Goal: Transaction & Acquisition: Purchase product/service

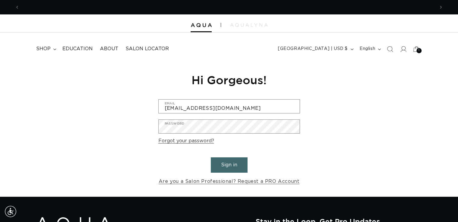
click at [220, 164] on button "Sign in" at bounding box center [229, 164] width 37 height 15
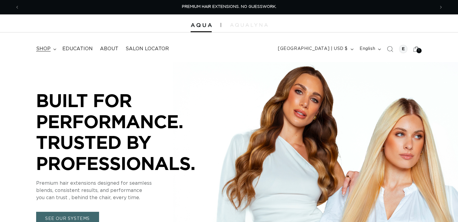
click at [47, 47] on span "shop" at bounding box center [43, 49] width 14 height 6
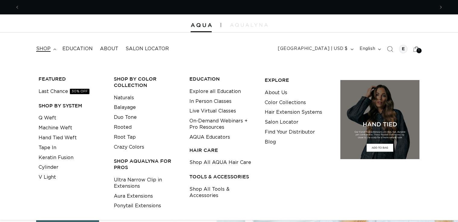
scroll to position [0, 415]
click at [48, 113] on link "Q Weft" at bounding box center [48, 118] width 18 height 10
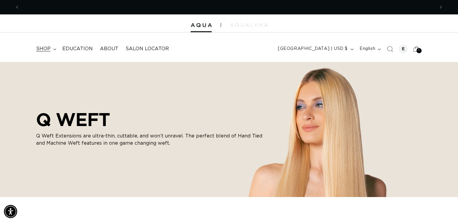
click at [51, 47] on summary "shop" at bounding box center [46, 49] width 26 height 14
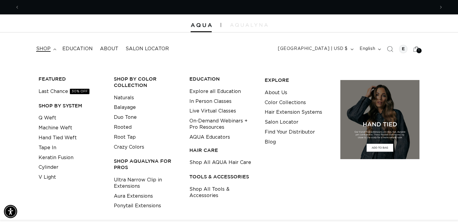
scroll to position [0, 415]
click at [49, 120] on link "Q Weft" at bounding box center [48, 118] width 18 height 10
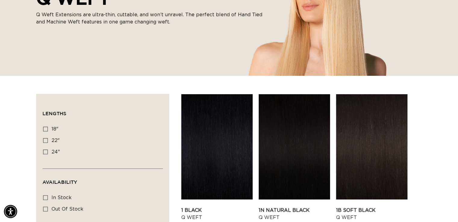
scroll to position [0, 415]
click at [47, 151] on icon at bounding box center [45, 152] width 5 height 5
click at [47, 151] on input "24" 24" (5 products)" at bounding box center [45, 152] width 5 height 5
checkbox input "true"
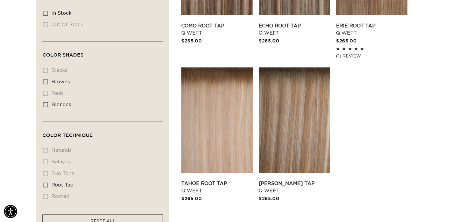
click at [45, 195] on li "rooted rooted (0 products)" at bounding box center [101, 196] width 116 height 11
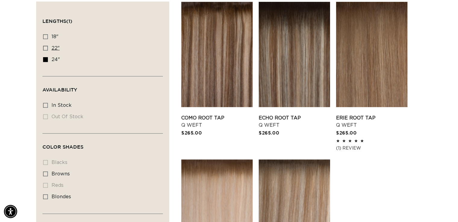
click at [44, 47] on icon at bounding box center [45, 48] width 5 height 5
click at [44, 47] on input "22" 22" (5 products)" at bounding box center [45, 48] width 5 height 5
checkbox input "true"
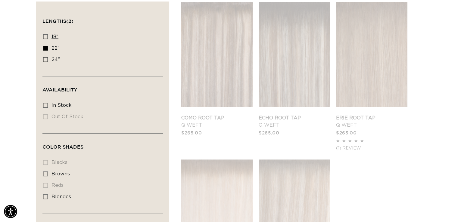
click at [44, 37] on icon at bounding box center [45, 36] width 5 height 5
click at [44, 37] on input "18" 18" (5 products)" at bounding box center [45, 36] width 5 height 5
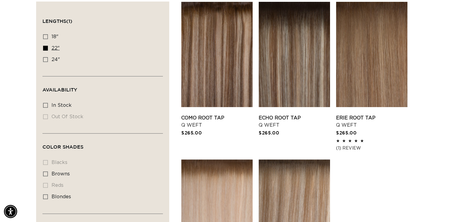
click at [46, 49] on icon at bounding box center [45, 48] width 5 height 5
click at [46, 49] on input "22" 22" (5 products)" at bounding box center [45, 48] width 5 height 5
checkbox input "false"
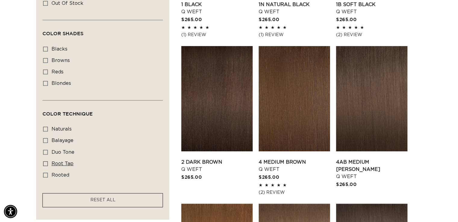
drag, startPoint x: 319, startPoint y: 142, endPoint x: 47, endPoint y: 162, distance: 272.8
click at [47, 162] on icon at bounding box center [45, 163] width 5 height 5
click at [47, 162] on input "root tap root tap (5 products)" at bounding box center [45, 163] width 5 height 5
checkbox input "true"
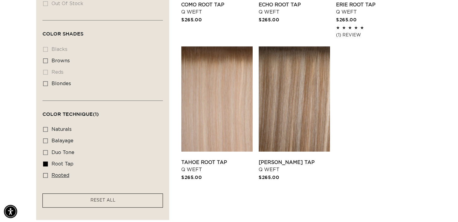
click at [46, 173] on icon at bounding box center [45, 175] width 5 height 5
click at [46, 173] on input "rooted rooted (4 products)" at bounding box center [45, 175] width 5 height 5
checkbox input "true"
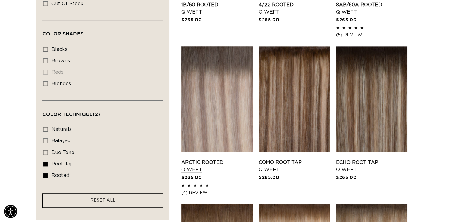
click at [223, 159] on link "Arctic Rooted Q Weft" at bounding box center [216, 166] width 71 height 14
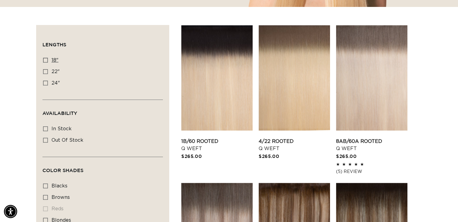
scroll to position [0, 415]
click at [43, 60] on icon at bounding box center [45, 60] width 5 height 5
click at [43, 60] on input "18" 18" (5 products)" at bounding box center [45, 60] width 5 height 5
checkbox input "true"
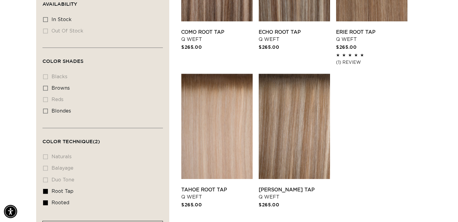
scroll to position [303, 0]
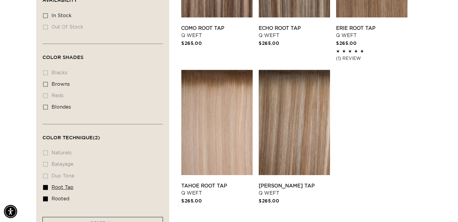
click at [46, 185] on icon at bounding box center [45, 187] width 5 height 5
click at [46, 185] on input "root tap root tap (5 products)" at bounding box center [45, 187] width 5 height 5
checkbox input "false"
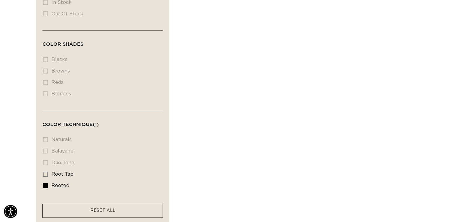
scroll to position [319, 0]
click at [108, 202] on facet-remove "RESET ALL" at bounding box center [102, 209] width 120 height 14
click at [110, 208] on span "RESET ALL" at bounding box center [102, 209] width 25 height 4
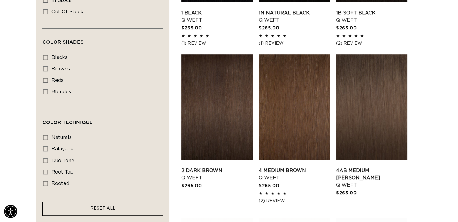
click at [110, 208] on span "RESET ALL" at bounding box center [102, 209] width 25 height 4
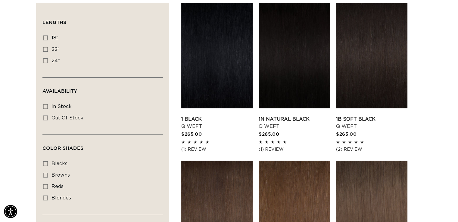
click at [45, 36] on rect at bounding box center [45, 38] width 4 height 4
click at [45, 36] on input "18" 18" (5 products)" at bounding box center [45, 38] width 5 height 5
checkbox input "true"
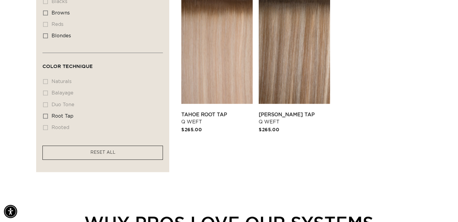
scroll to position [0, 830]
click at [47, 114] on rect at bounding box center [45, 116] width 4 height 4
click at [47, 114] on input "root tap root tap (5 products)" at bounding box center [45, 116] width 5 height 5
checkbox input "true"
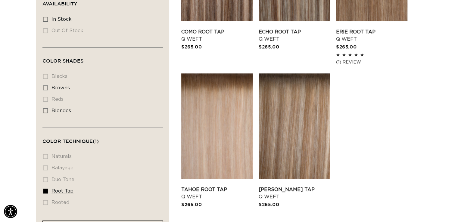
click at [47, 189] on rect at bounding box center [45, 191] width 4 height 4
click at [47, 189] on input "root tap root tap (5 products)" at bounding box center [45, 191] width 5 height 5
checkbox input "false"
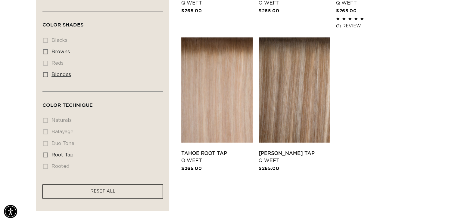
click at [43, 74] on rect at bounding box center [45, 75] width 4 height 4
click at [43, 74] on input "blondes blondes (5 products)" at bounding box center [45, 74] width 5 height 5
checkbox input "true"
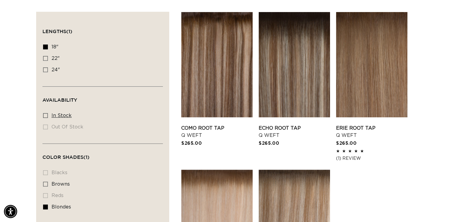
click at [48, 114] on icon at bounding box center [45, 115] width 5 height 5
click at [48, 114] on input "In stock In stock (5 products)" at bounding box center [45, 115] width 5 height 5
checkbox input "true"
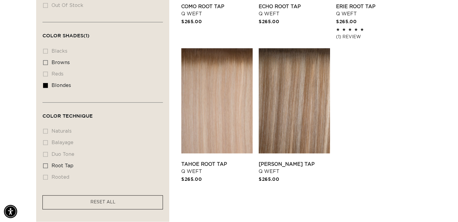
click at [53, 151] on li "duo tone duo tone (0 products)" at bounding box center [101, 154] width 116 height 11
click at [78, 204] on facet-remove "RESET ALL" at bounding box center [102, 202] width 120 height 14
drag, startPoint x: 74, startPoint y: 199, endPoint x: 96, endPoint y: 204, distance: 22.2
click at [96, 204] on link "RESET ALL" at bounding box center [102, 203] width 25 height 8
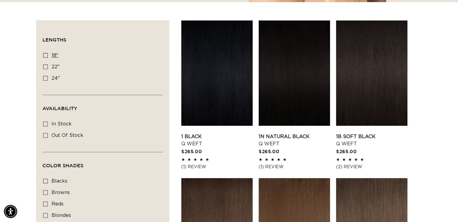
click at [46, 54] on icon at bounding box center [45, 55] width 5 height 5
click at [46, 54] on input "18" 18" (5 products)" at bounding box center [45, 55] width 5 height 5
checkbox input "true"
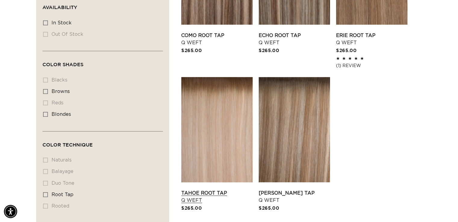
click at [200, 194] on link "Tahoe Root Tap Q Weft" at bounding box center [216, 197] width 71 height 14
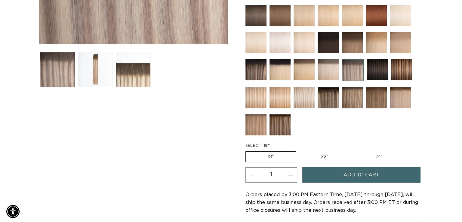
scroll to position [214, 0]
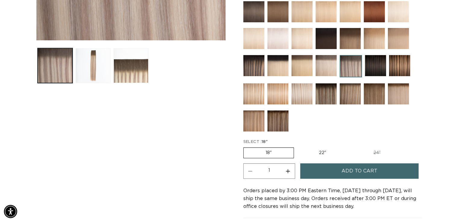
click at [334, 170] on button "Add to cart" at bounding box center [359, 170] width 119 height 15
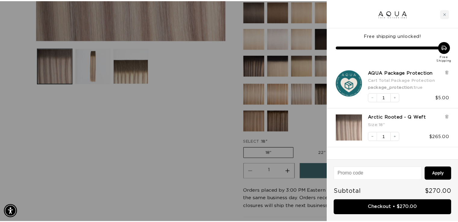
scroll to position [0, 0]
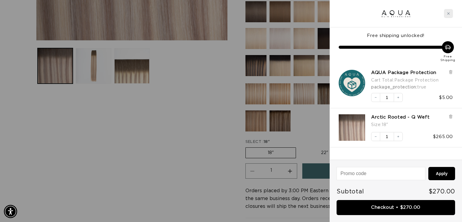
click at [448, 12] on icon "Close cart" at bounding box center [448, 13] width 3 height 3
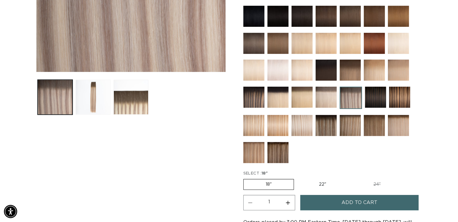
scroll to position [177, 0]
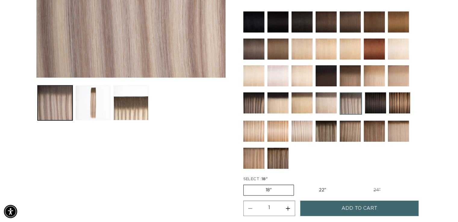
click at [306, 127] on img at bounding box center [301, 131] width 21 height 21
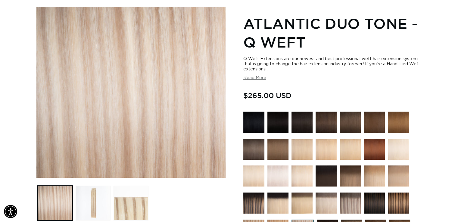
click at [298, 149] on img at bounding box center [301, 149] width 21 height 21
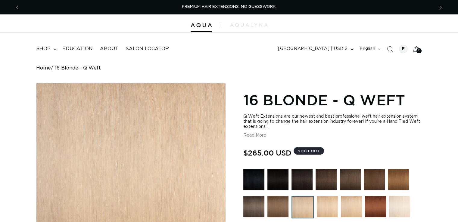
click at [16, 7] on span "Previous announcement" at bounding box center [17, 7] width 6 height 6
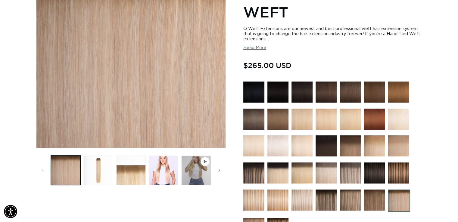
scroll to position [0, 830]
click at [252, 48] on button "Read More" at bounding box center [254, 47] width 23 height 5
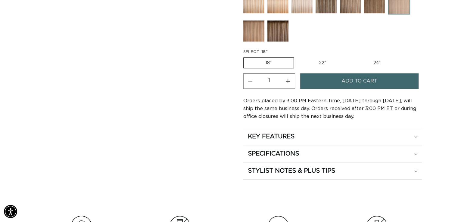
scroll to position [437, 0]
click at [334, 140] on div "SPECIFICATIONS" at bounding box center [332, 136] width 169 height 8
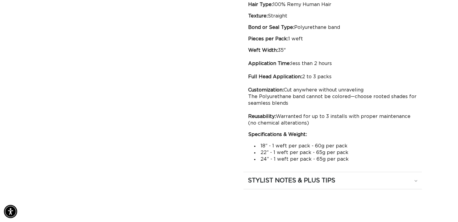
scroll to position [603, 0]
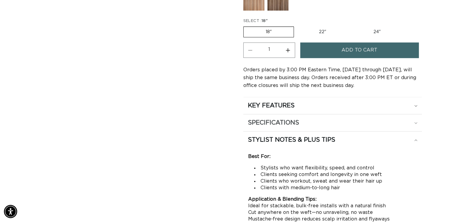
scroll to position [0, 830]
click at [382, 110] on div "SPECIFICATIONS" at bounding box center [332, 106] width 169 height 8
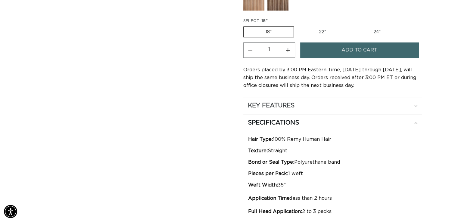
click at [390, 102] on div "KEY FEATURES" at bounding box center [332, 106] width 169 height 8
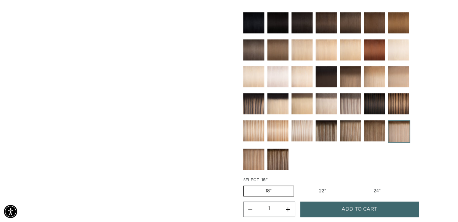
scroll to position [0, 0]
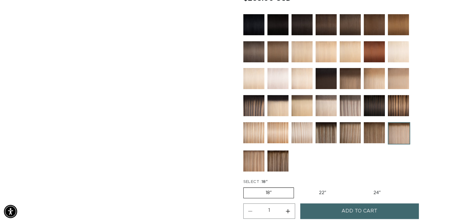
click at [353, 103] on img at bounding box center [350, 105] width 21 height 21
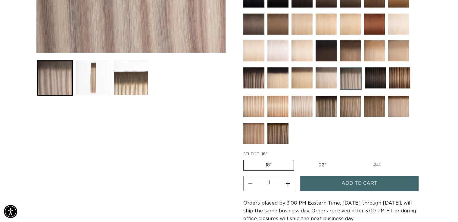
click at [344, 182] on span "Add to cart" at bounding box center [359, 183] width 36 height 15
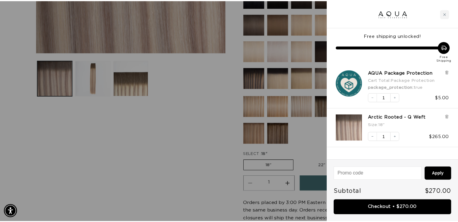
scroll to position [0, 420]
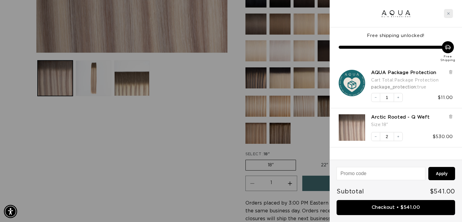
click at [450, 10] on div "Close cart" at bounding box center [448, 13] width 9 height 9
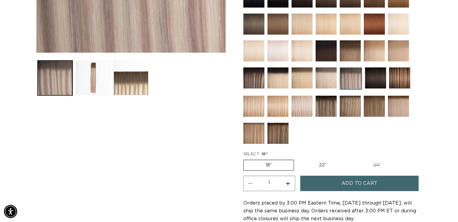
scroll to position [0, 830]
click at [309, 102] on img at bounding box center [301, 106] width 21 height 21
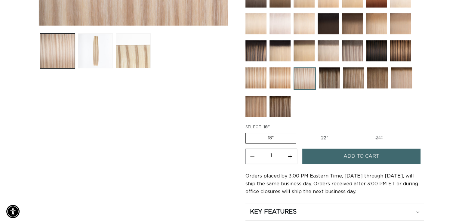
scroll to position [0, 415]
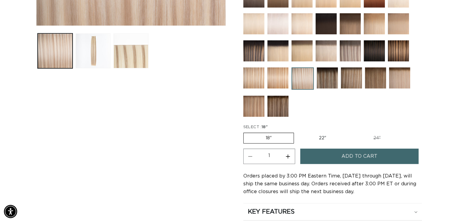
click at [334, 155] on button "Add to cart" at bounding box center [359, 156] width 119 height 15
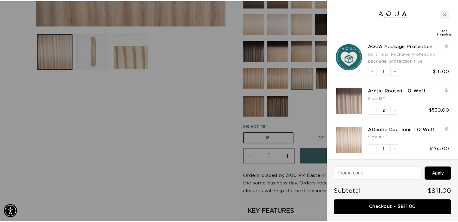
scroll to position [0, 420]
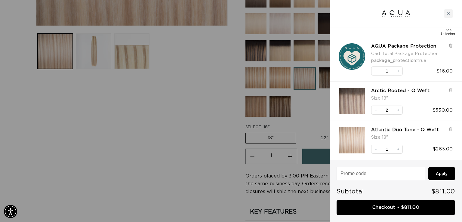
click at [202, 142] on div at bounding box center [231, 111] width 462 height 222
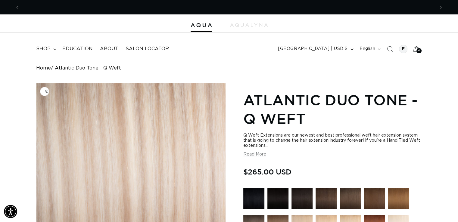
scroll to position [0, 0]
click at [52, 51] on summary "shop" at bounding box center [46, 49] width 26 height 14
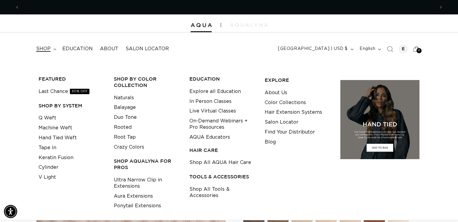
scroll to position [0, 415]
click at [48, 150] on link "Tape In" at bounding box center [48, 148] width 18 height 10
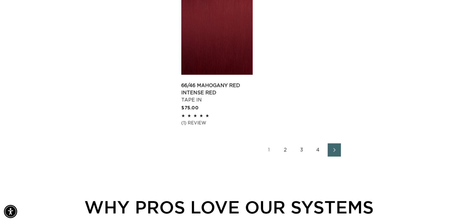
scroll to position [1043, 0]
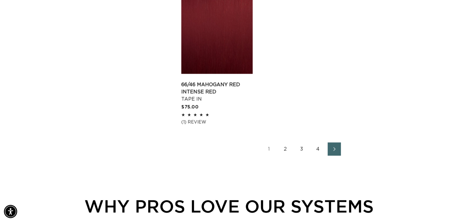
click at [286, 142] on link "2" at bounding box center [285, 148] width 13 height 13
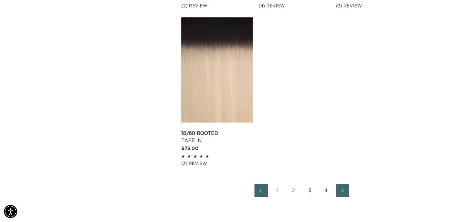
click at [310, 191] on link "3" at bounding box center [309, 190] width 13 height 13
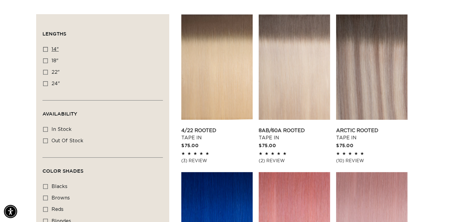
click at [45, 49] on icon at bounding box center [45, 49] width 5 height 5
click at [45, 49] on input "14" 14" (35 products)" at bounding box center [45, 49] width 5 height 5
checkbox input "true"
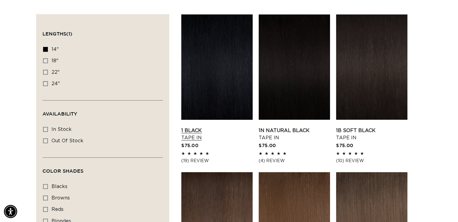
scroll to position [0, 415]
click at [45, 60] on icon at bounding box center [45, 60] width 5 height 5
click at [45, 60] on input "18" 18" (49 products)" at bounding box center [45, 60] width 5 height 5
checkbox input "true"
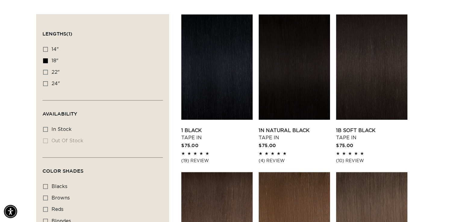
scroll to position [0, 415]
click at [46, 80] on label "24" 24" (27 products)" at bounding box center [101, 83] width 116 height 11
click at [46, 81] on input "24" 24" (27 products)" at bounding box center [45, 83] width 5 height 5
click at [46, 80] on label "24" 24" (27 products)" at bounding box center [101, 83] width 116 height 11
click at [46, 81] on input "24" 24" (27 products)" at bounding box center [45, 83] width 5 height 5
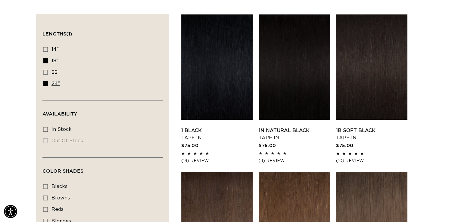
checkbox input "false"
click at [46, 82] on icon at bounding box center [45, 83] width 5 height 5
click at [46, 82] on input "24" 24" (27 products)" at bounding box center [45, 83] width 5 height 5
checkbox input "true"
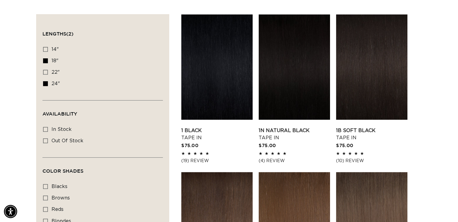
click at [43, 60] on rect at bounding box center [45, 61] width 4 height 4
click at [43, 60] on input "18" 18" (49 products)" at bounding box center [45, 60] width 5 height 5
checkbox input "false"
